Goal: Transaction & Acquisition: Purchase product/service

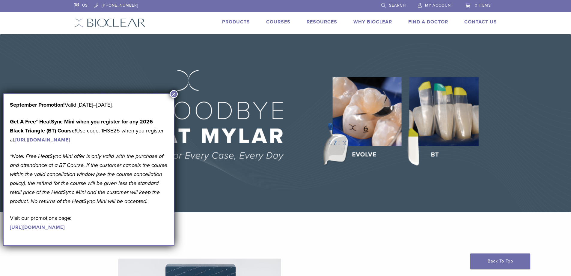
click at [176, 94] on button "×" at bounding box center [174, 94] width 8 height 8
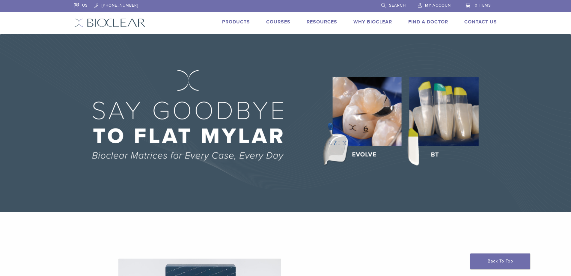
click at [445, 4] on span "My Account" at bounding box center [439, 5] width 28 height 5
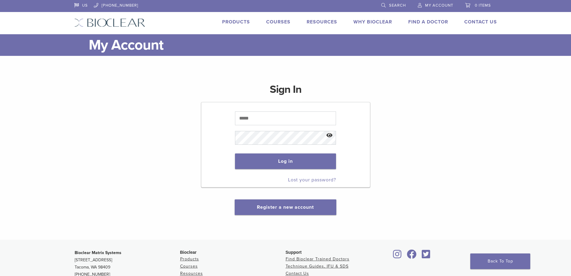
click at [267, 127] on p at bounding box center [285, 117] width 101 height 19
click at [264, 122] on input "text" at bounding box center [285, 118] width 101 height 14
type input "**********"
click at [329, 134] on button "Show password" at bounding box center [329, 135] width 13 height 15
click at [295, 168] on button "Log in" at bounding box center [285, 161] width 101 height 16
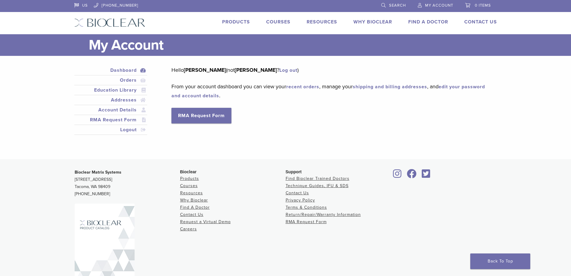
click at [381, 89] on link "shipping and billing addresses" at bounding box center [390, 87] width 74 height 6
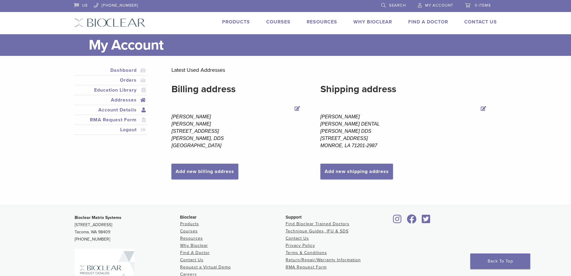
click at [107, 108] on link "Account Details" at bounding box center [111, 109] width 71 height 7
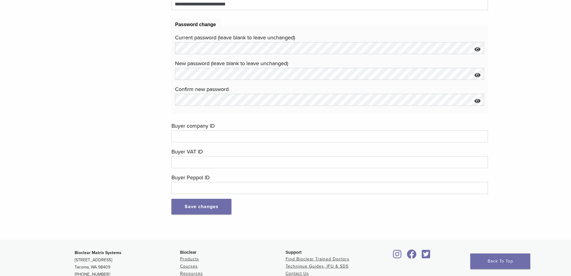
scroll to position [151, 0]
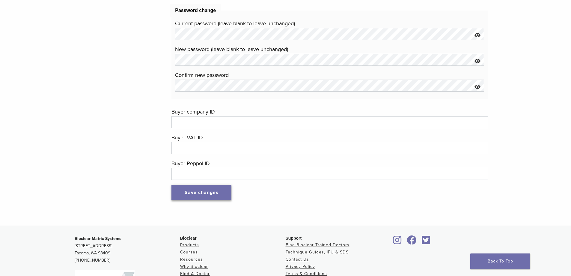
click at [199, 188] on button "Save changes" at bounding box center [202, 192] width 60 height 16
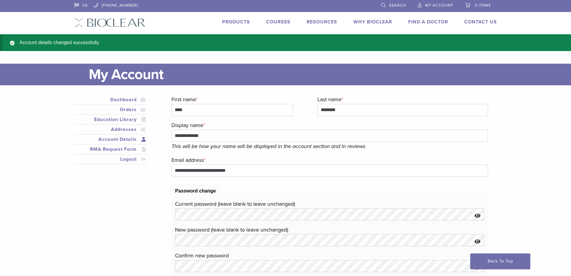
click at [235, 22] on link "Products" at bounding box center [236, 22] width 28 height 6
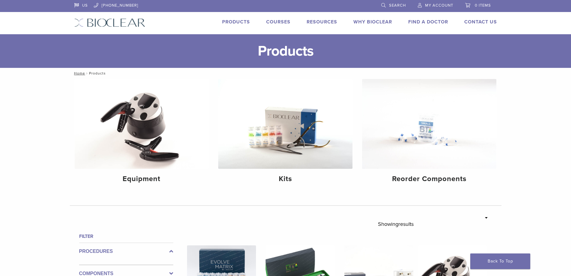
click at [449, 3] on span "My Account" at bounding box center [439, 5] width 28 height 5
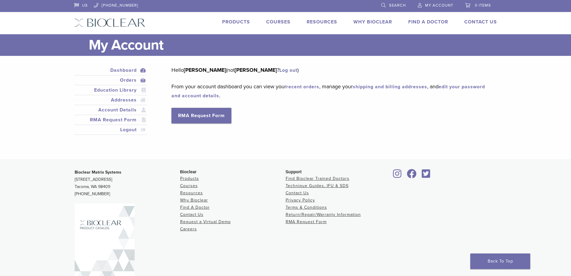
click at [125, 78] on link "Orders" at bounding box center [111, 79] width 71 height 7
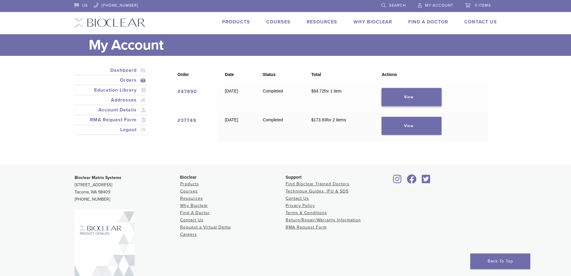
click at [413, 100] on link "View" at bounding box center [412, 97] width 60 height 18
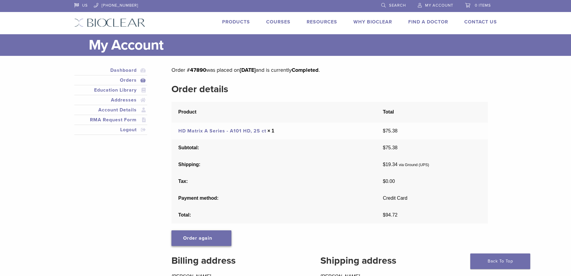
click at [221, 240] on link "Order again" at bounding box center [202, 238] width 60 height 16
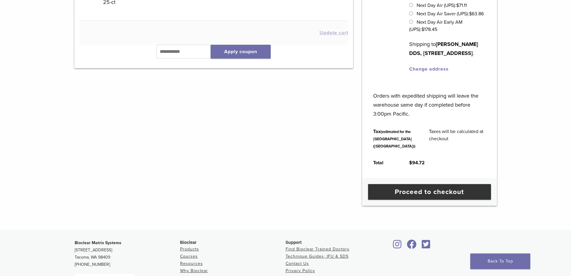
scroll to position [180, 0]
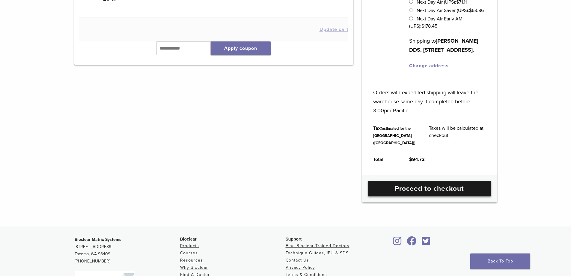
click at [437, 196] on link "Proceed to checkout" at bounding box center [429, 189] width 123 height 16
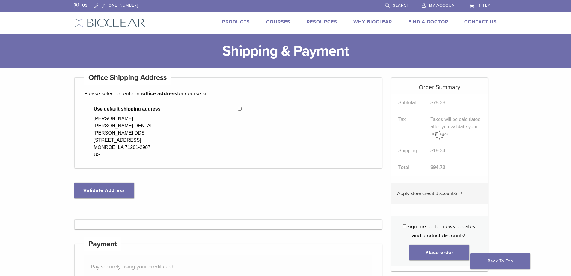
select select "**"
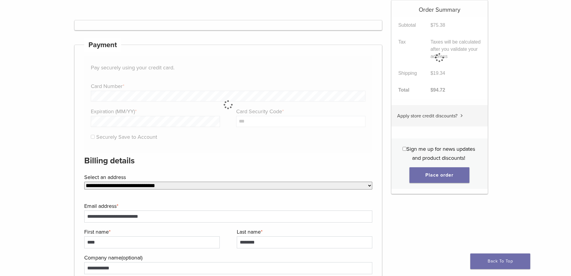
click at [571, 118] on html "US [PHONE_NUMBER] Search My Account 1 item Back to product site Products Course…" at bounding box center [285, 245] width 571 height 889
